Goal: Task Accomplishment & Management: Manage account settings

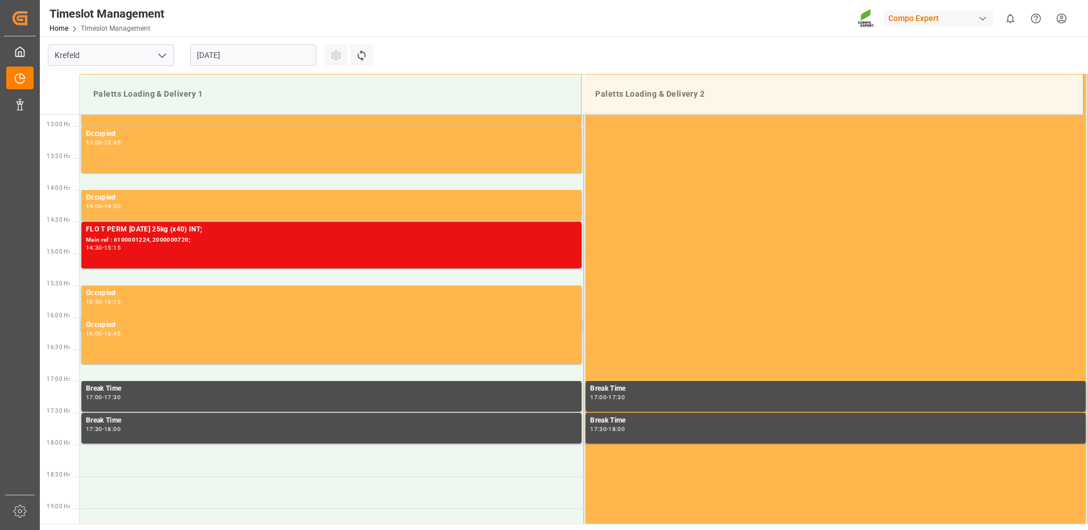
scroll to position [821, 0]
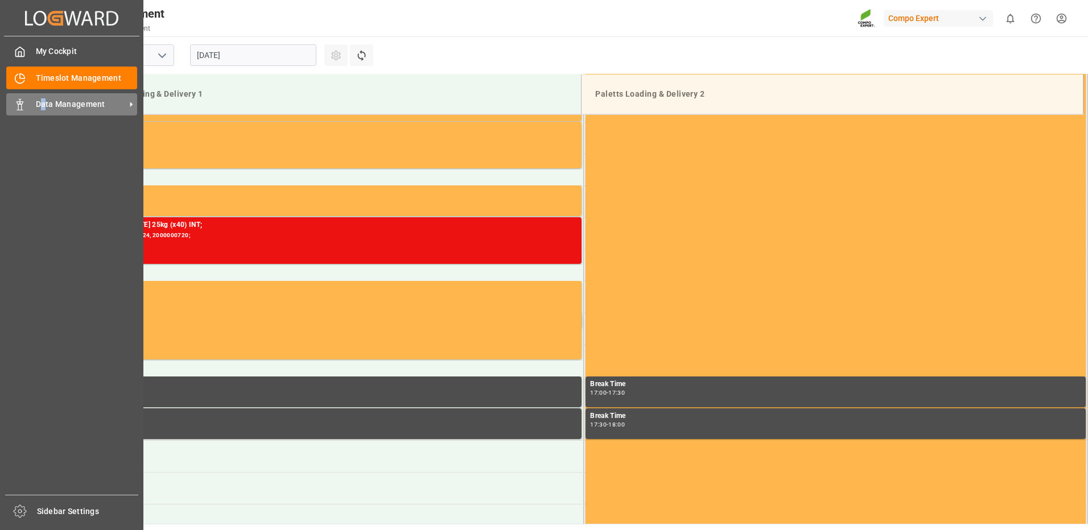
click at [43, 102] on span "Data Management" at bounding box center [81, 104] width 90 height 12
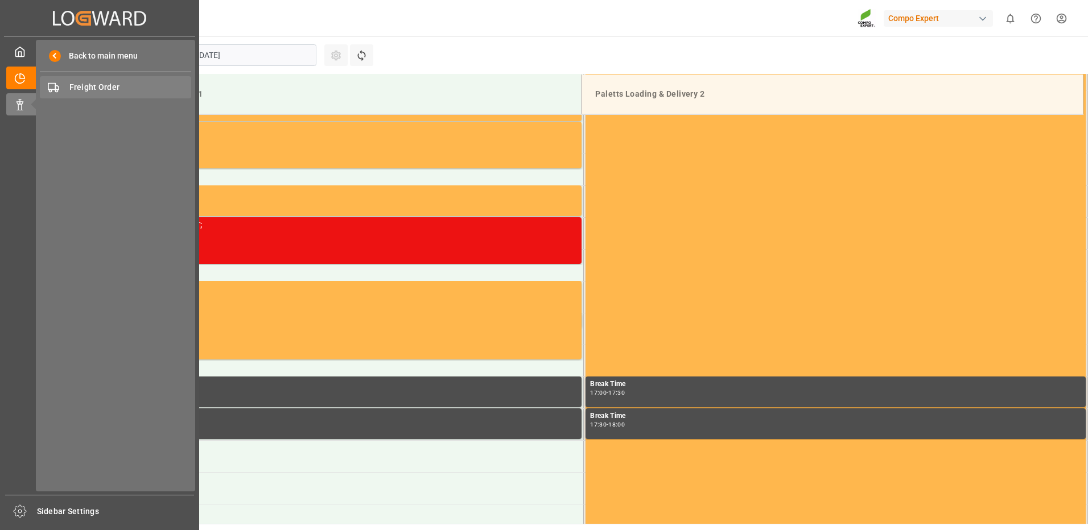
drag, startPoint x: 43, startPoint y: 102, endPoint x: 97, endPoint y: 88, distance: 55.7
click at [97, 88] on span "Freight Order" at bounding box center [130, 87] width 122 height 12
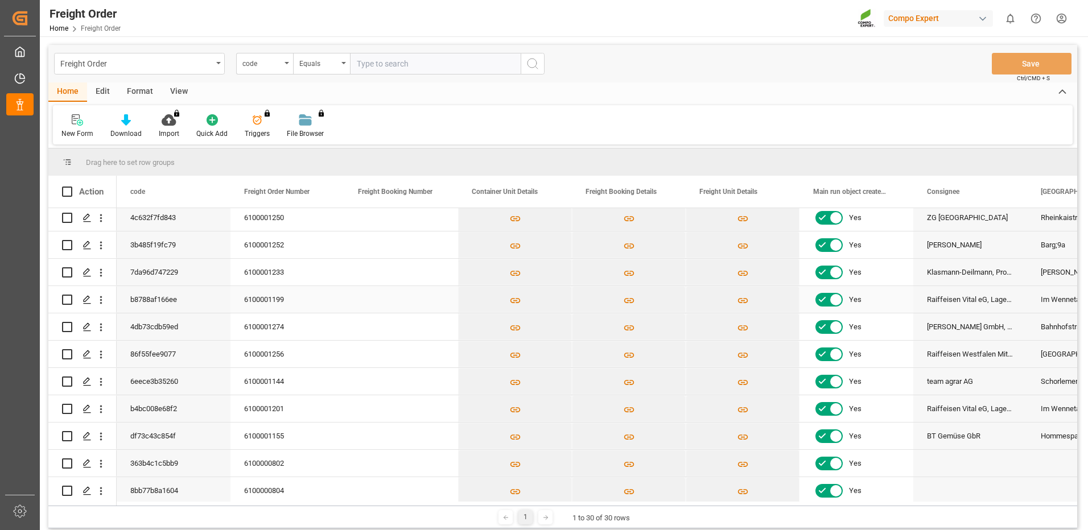
scroll to position [171, 0]
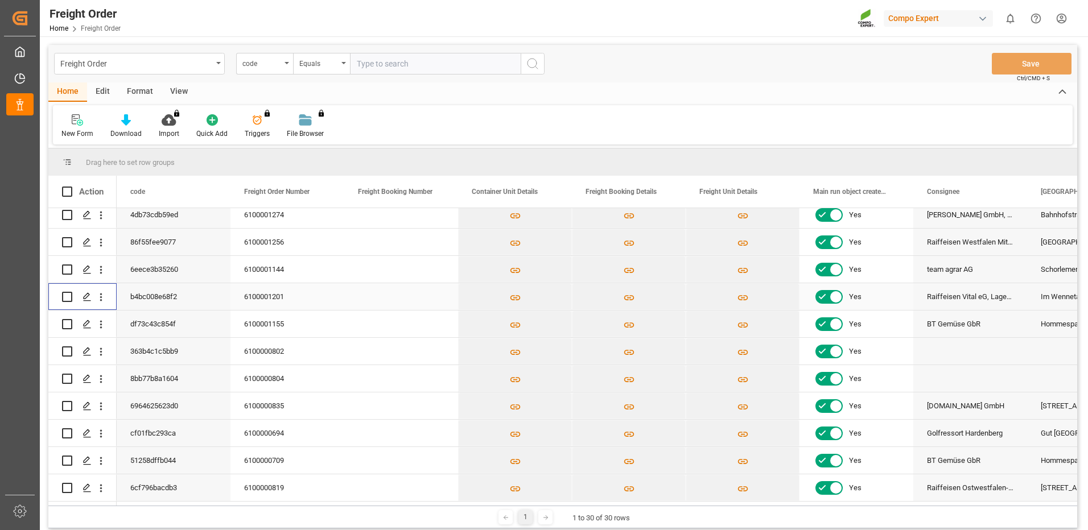
click at [69, 294] on input "Press Space to toggle row selection (unchecked)" at bounding box center [67, 297] width 10 height 10
checkbox input "true"
click at [85, 295] on icon "Press SPACE to deselect this row." at bounding box center [86, 296] width 9 height 9
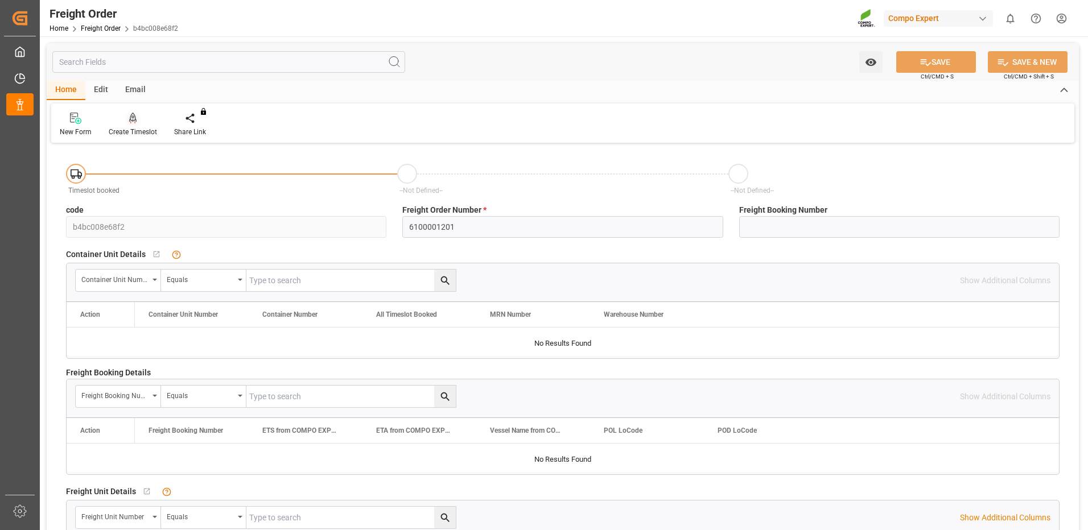
click at [137, 124] on div at bounding box center [133, 118] width 48 height 12
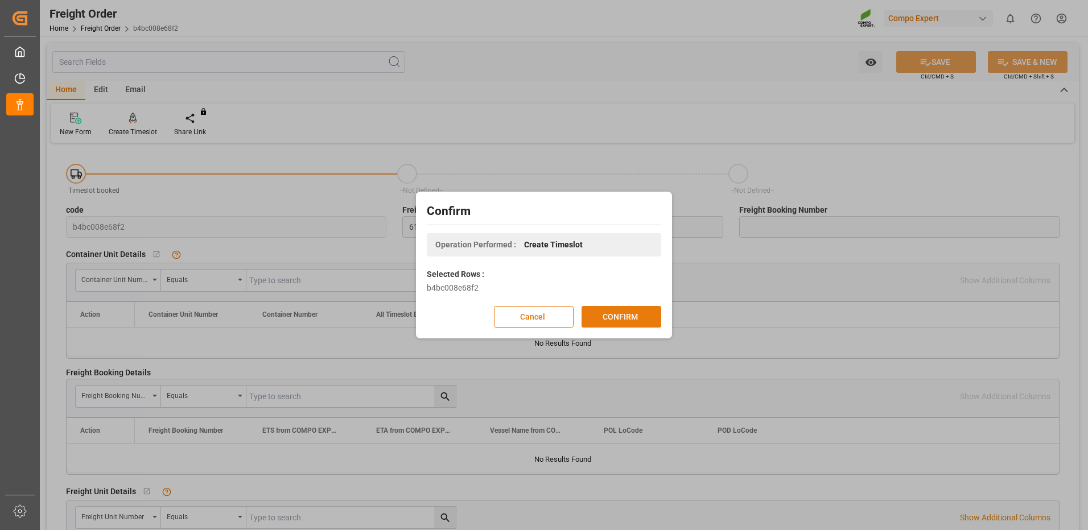
click at [602, 321] on button "CONFIRM" at bounding box center [621, 317] width 80 height 22
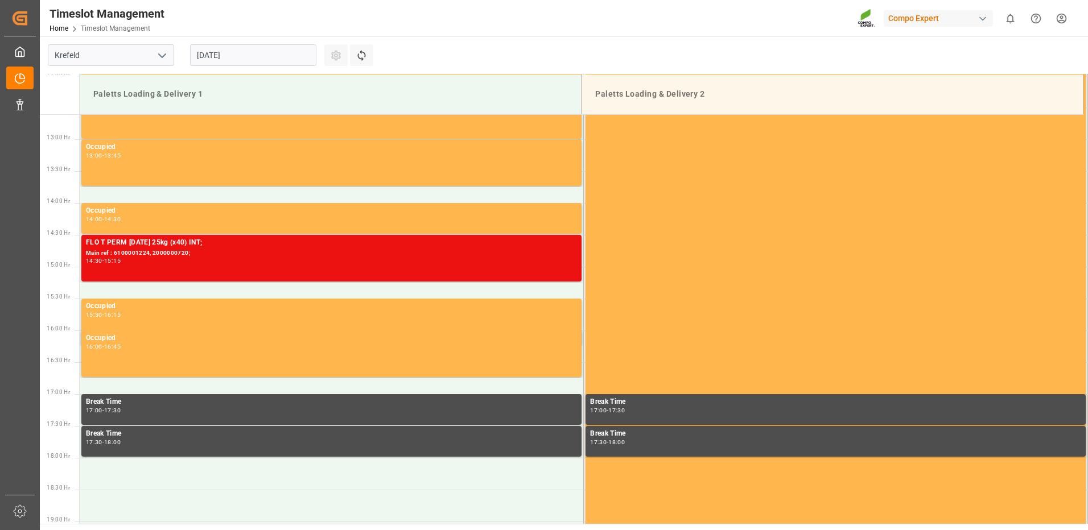
scroll to position [821, 0]
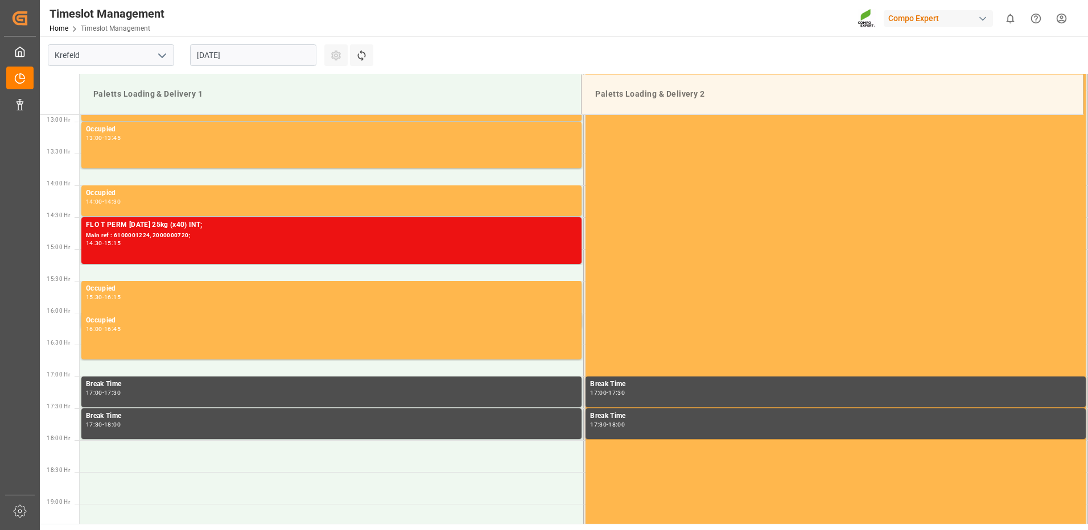
click at [265, 57] on input "[DATE]" at bounding box center [253, 55] width 126 height 22
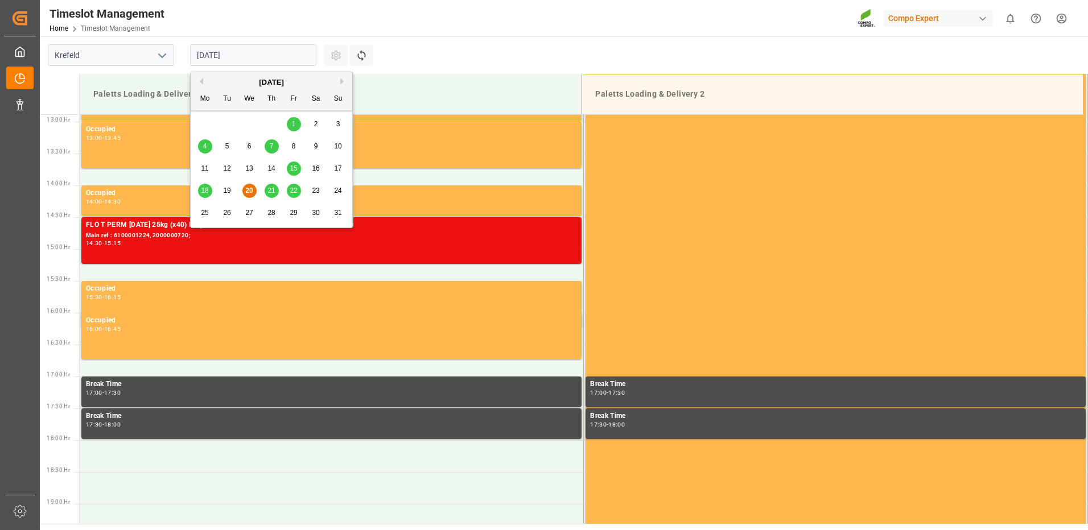
click at [272, 191] on span "21" at bounding box center [270, 191] width 7 height 8
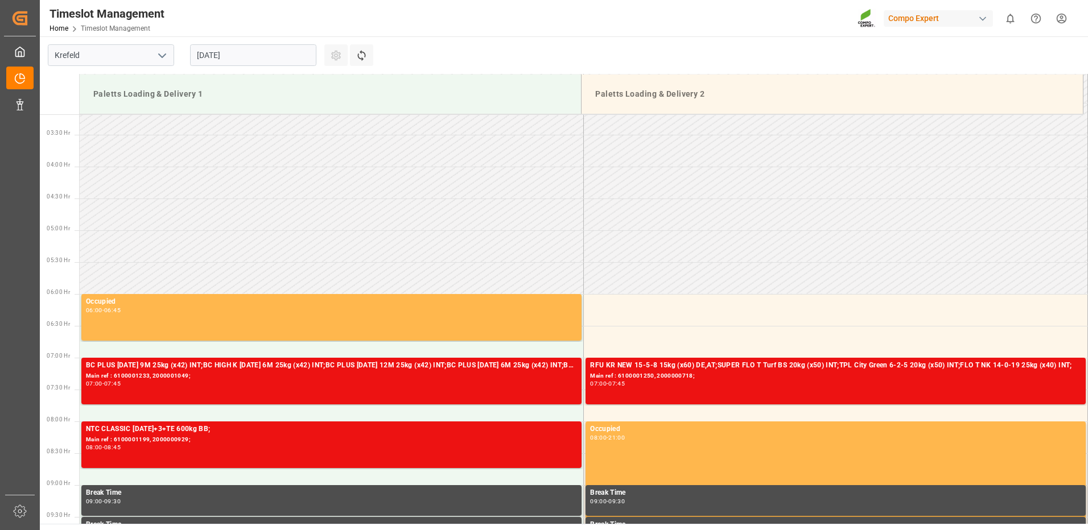
scroll to position [195, 0]
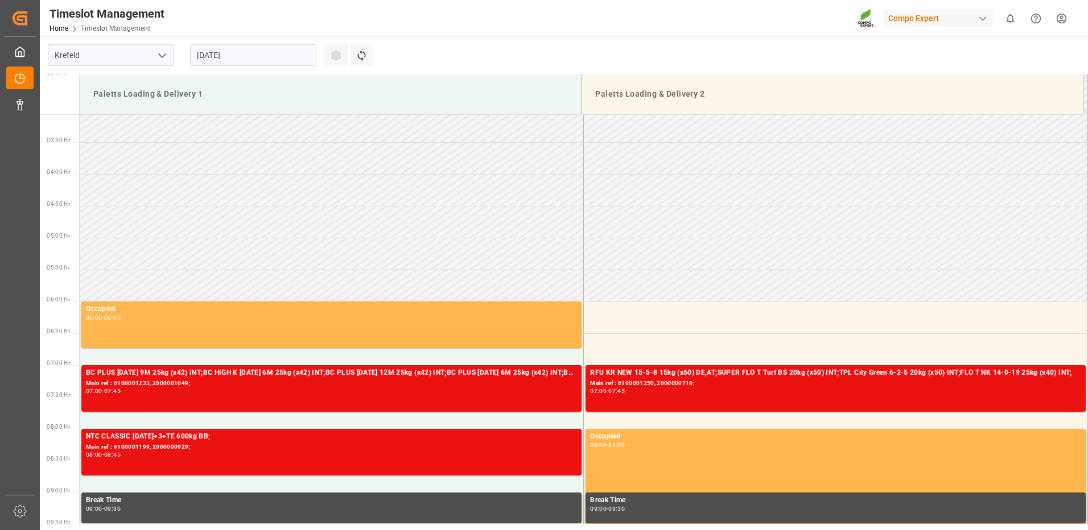
click at [303, 53] on input "21.08.2025" at bounding box center [253, 55] width 126 height 22
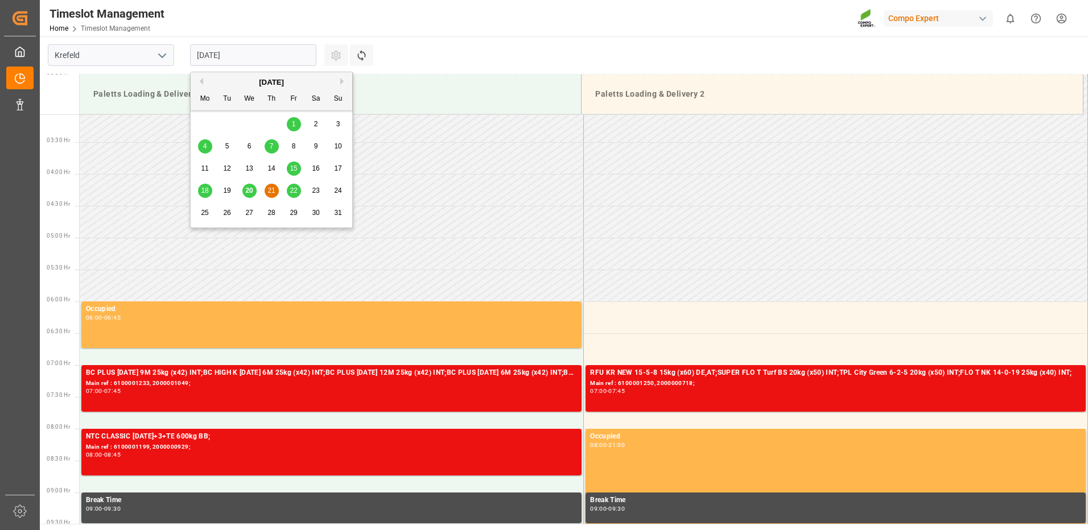
click at [298, 189] on div "22" at bounding box center [294, 191] width 14 height 14
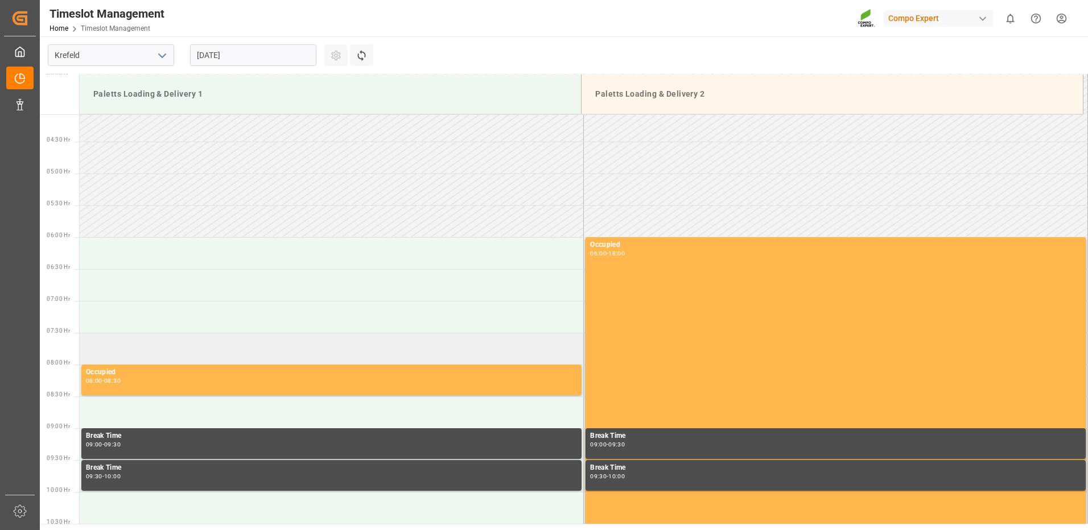
scroll to position [252, 0]
